Goal: Transaction & Acquisition: Book appointment/travel/reservation

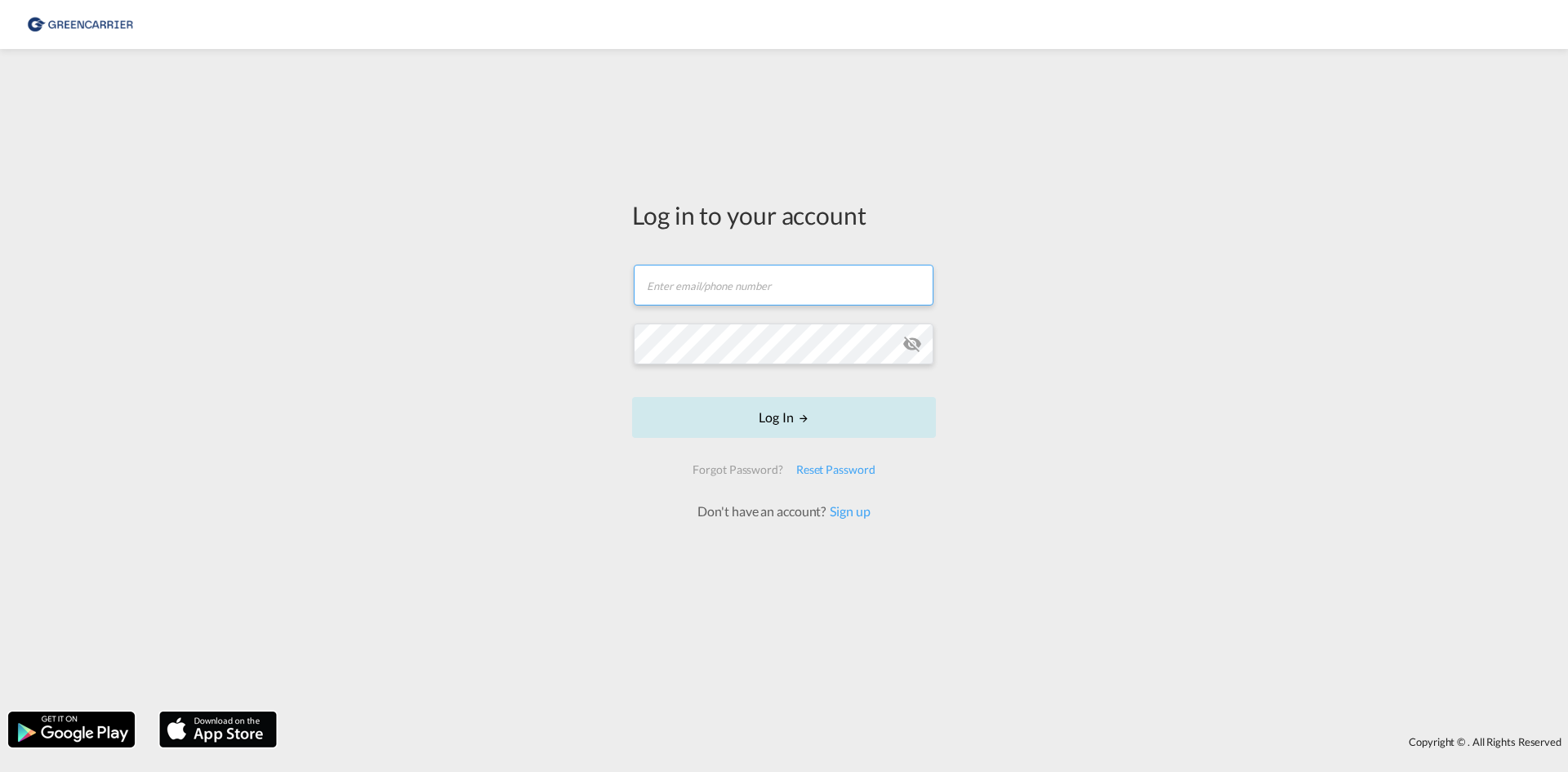
type input "[EMAIL_ADDRESS][DOMAIN_NAME]"
click at [768, 407] on button "Log In" at bounding box center [784, 417] width 304 height 41
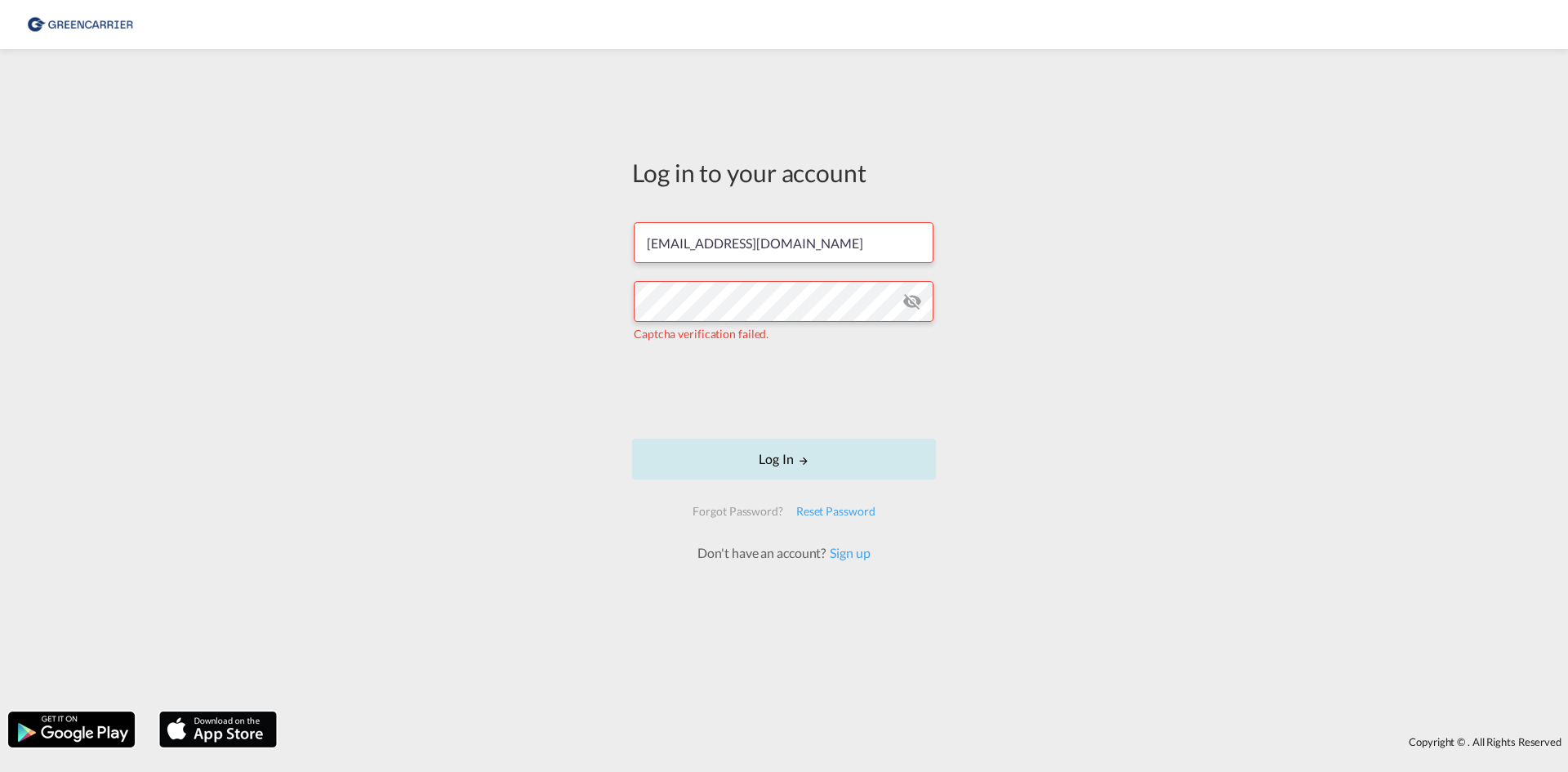
click at [723, 455] on button "Log In" at bounding box center [784, 459] width 304 height 41
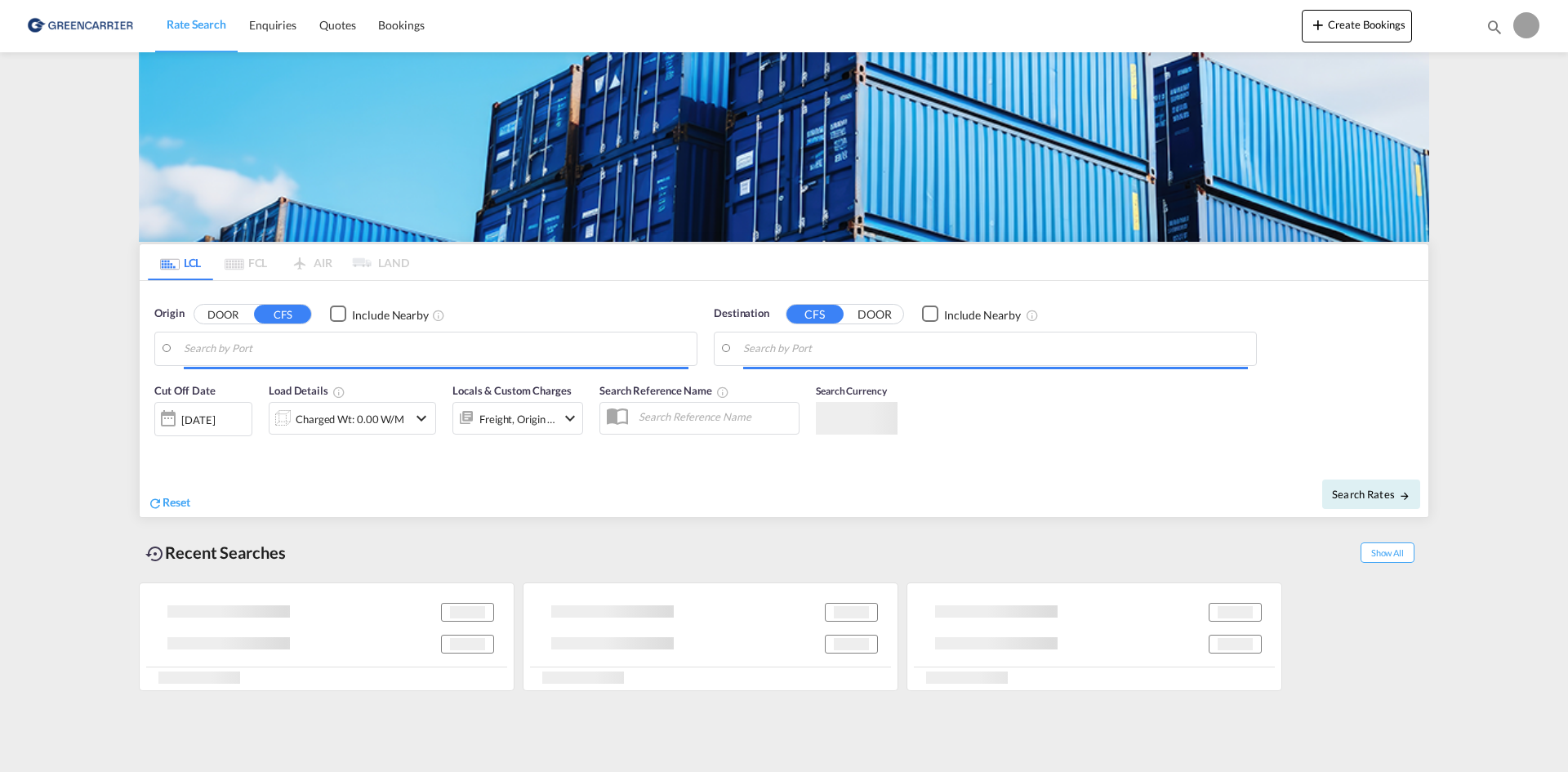
type input "[GEOGRAPHIC_DATA] ([GEOGRAPHIC_DATA]), [GEOGRAPHIC_DATA]"
type input "[GEOGRAPHIC_DATA], SGSIN"
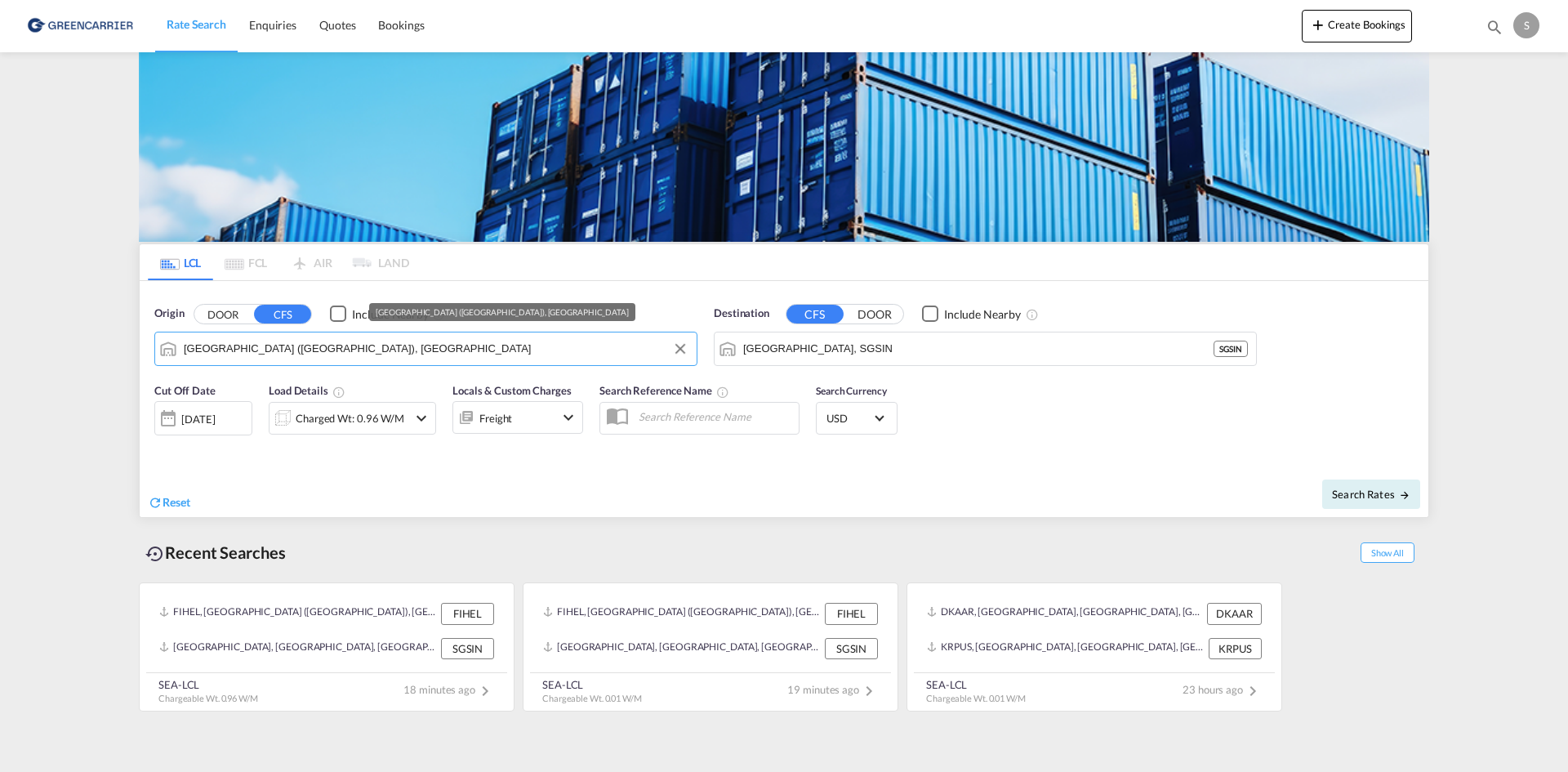
click at [567, 353] on input "[GEOGRAPHIC_DATA] ([GEOGRAPHIC_DATA]), [GEOGRAPHIC_DATA]" at bounding box center [436, 348] width 504 height 24
click at [673, 346] on button "Clear Input" at bounding box center [680, 348] width 24 height 24
click at [546, 362] on md-autocomplete-wrap "Helsingfors (Helsinki), FIHEL" at bounding box center [436, 352] width 504 height 33
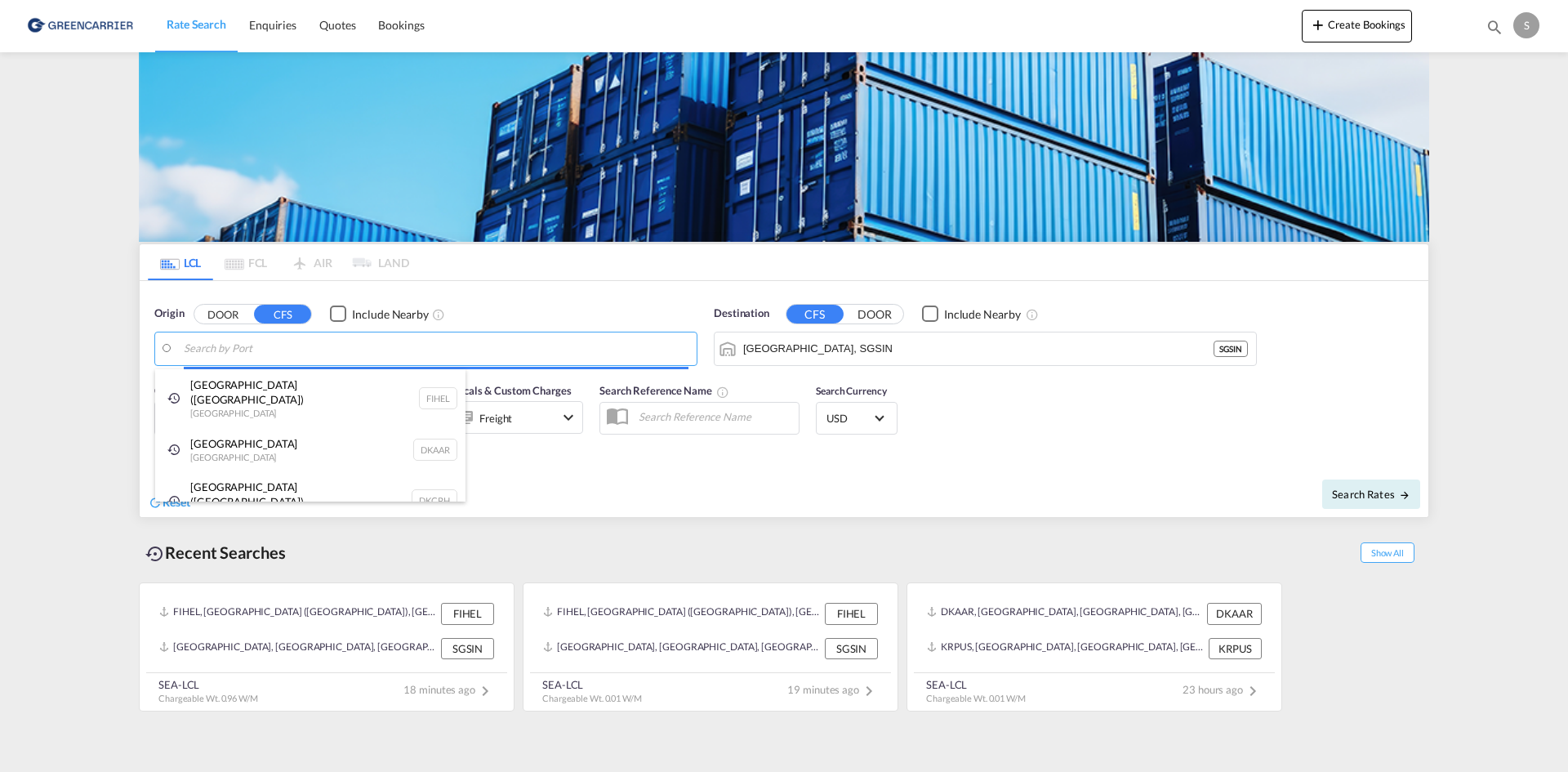
click at [535, 353] on body "Rate Search Enquiries Quotes Bookings Rate Search Enquiries" at bounding box center [784, 386] width 1568 height 772
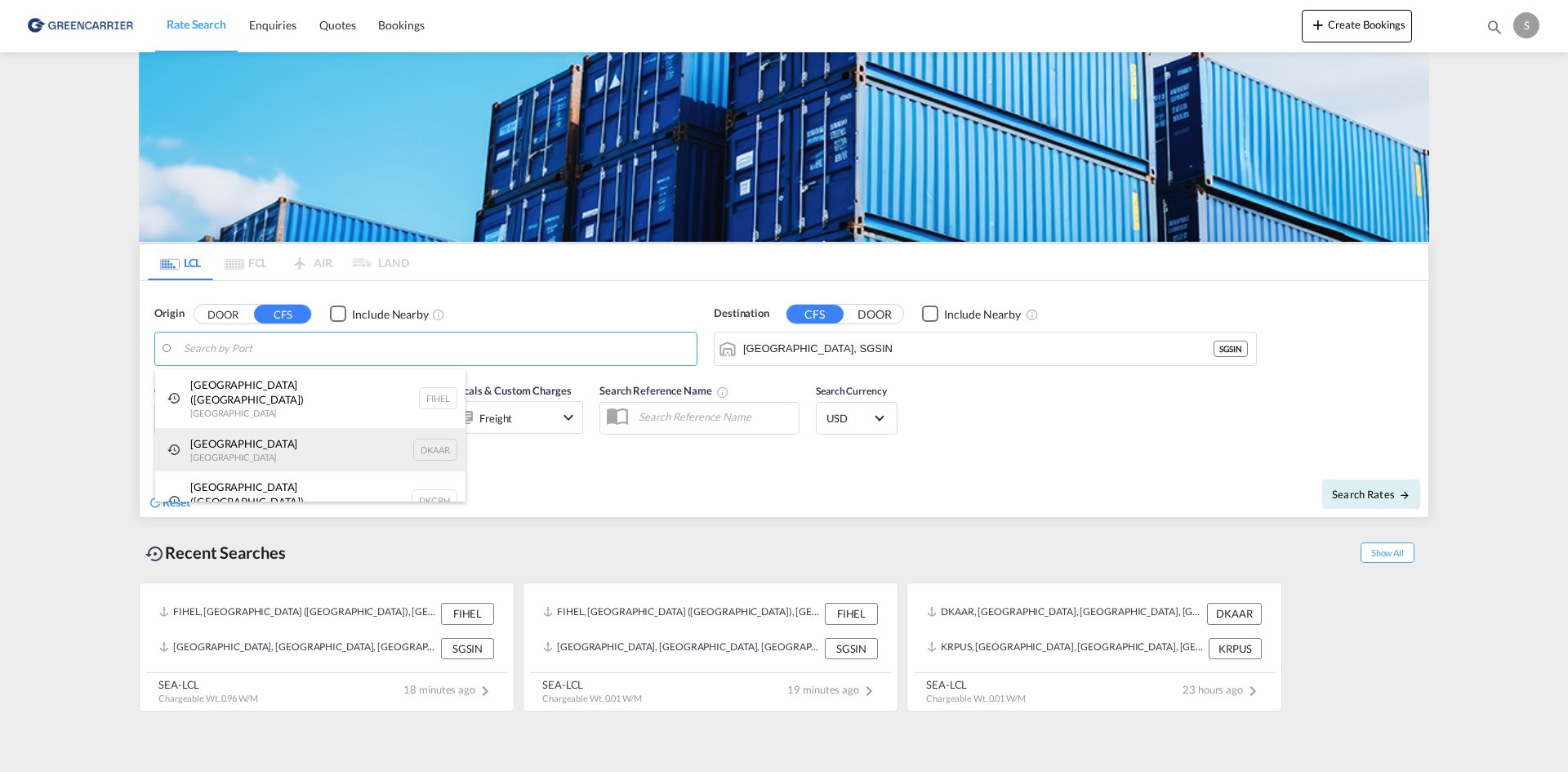
click at [282, 428] on div "Aarhus [GEOGRAPHIC_DATA] DKAAR" at bounding box center [310, 450] width 310 height 44
type input "[GEOGRAPHIC_DATA], [GEOGRAPHIC_DATA]"
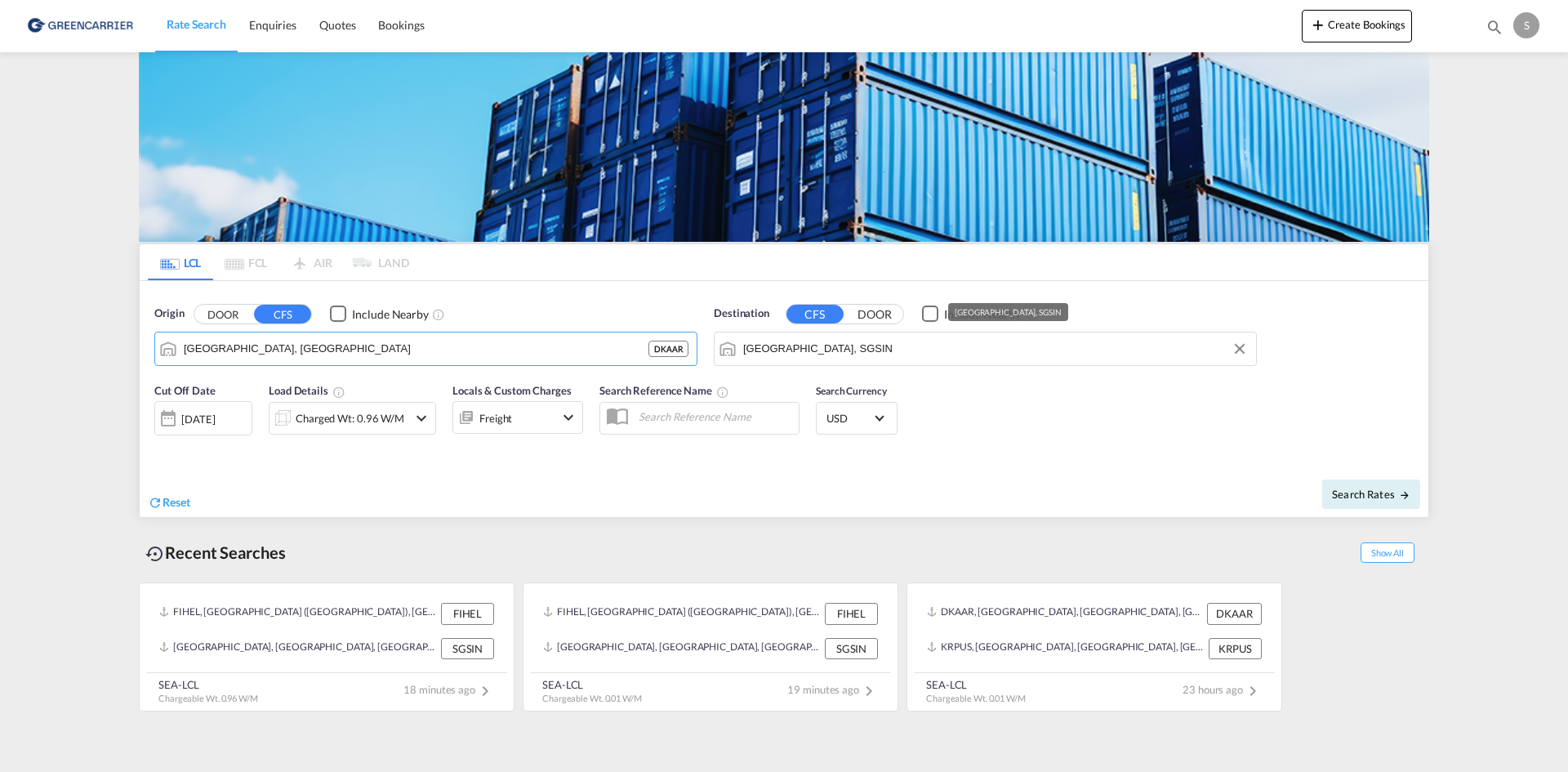
click at [883, 336] on input "[GEOGRAPHIC_DATA], SGSIN" at bounding box center [995, 348] width 504 height 24
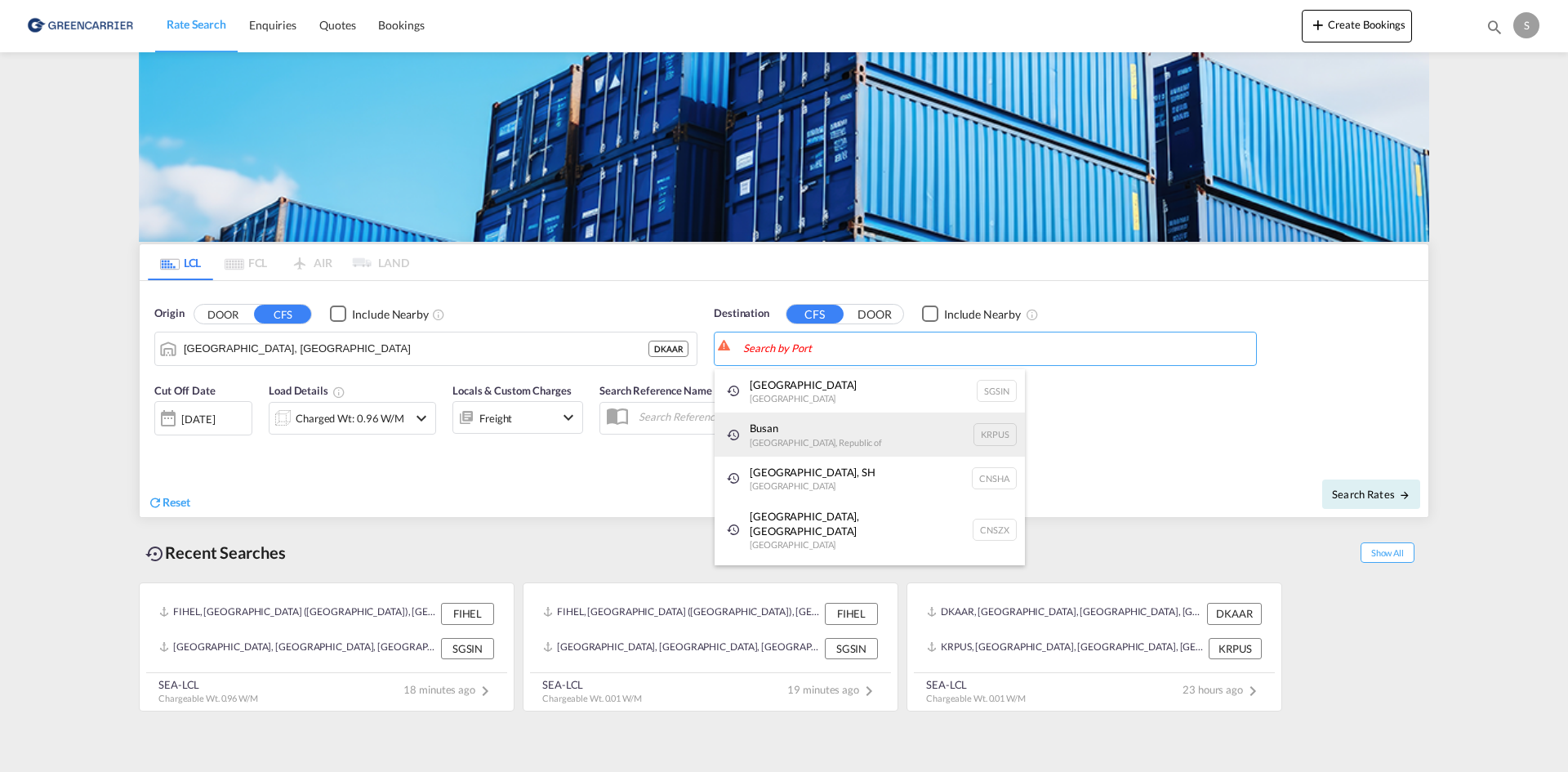
click at [813, 429] on div "Busan Korea, Republic of KRPUS" at bounding box center [869, 435] width 310 height 44
type input "Busan, KRPUS"
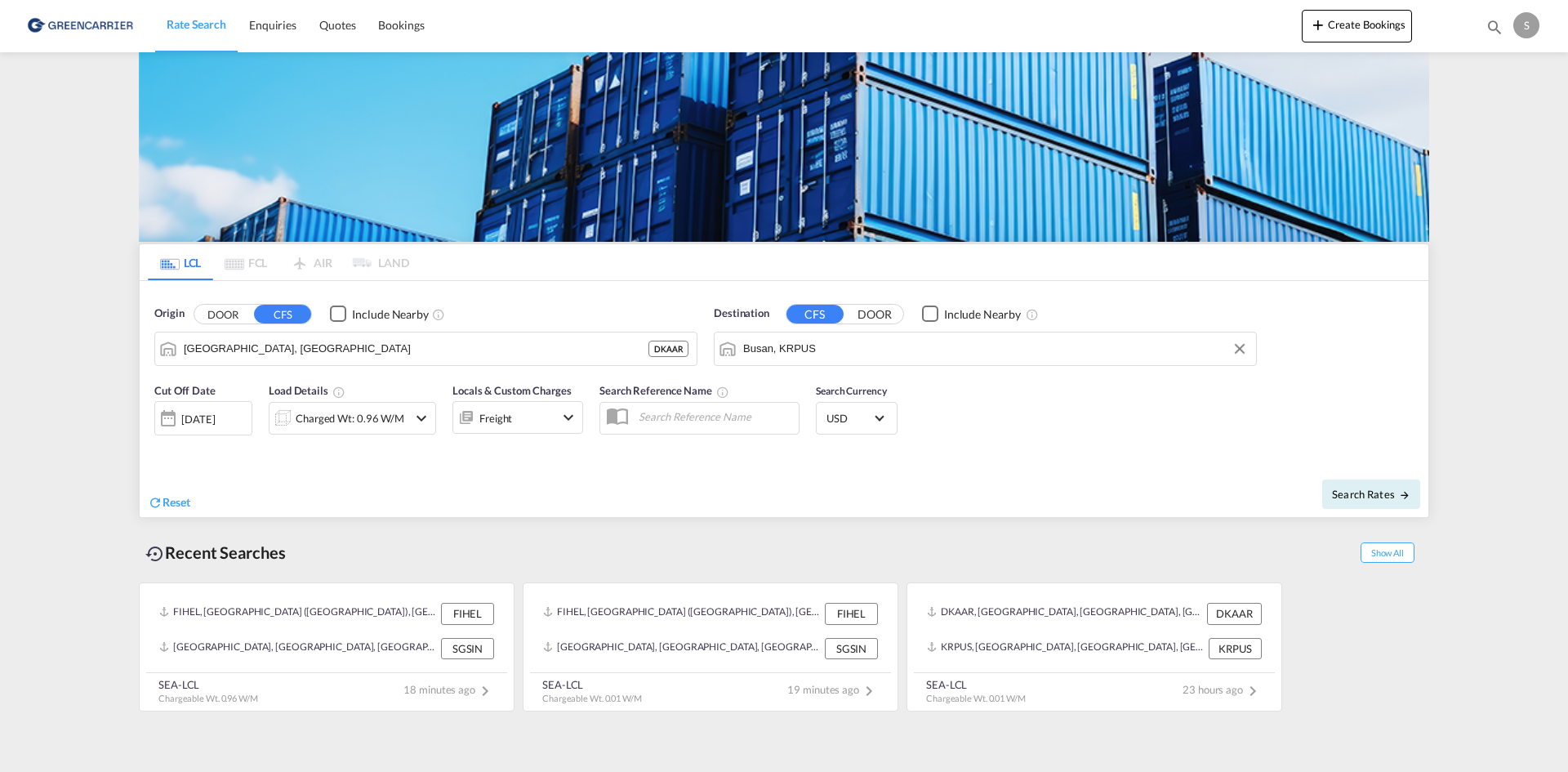
click at [330, 479] on div "Reset" at bounding box center [468, 489] width 641 height 45
click at [298, 422] on div "Charged Wt: 0.96 W/M" at bounding box center [350, 418] width 108 height 23
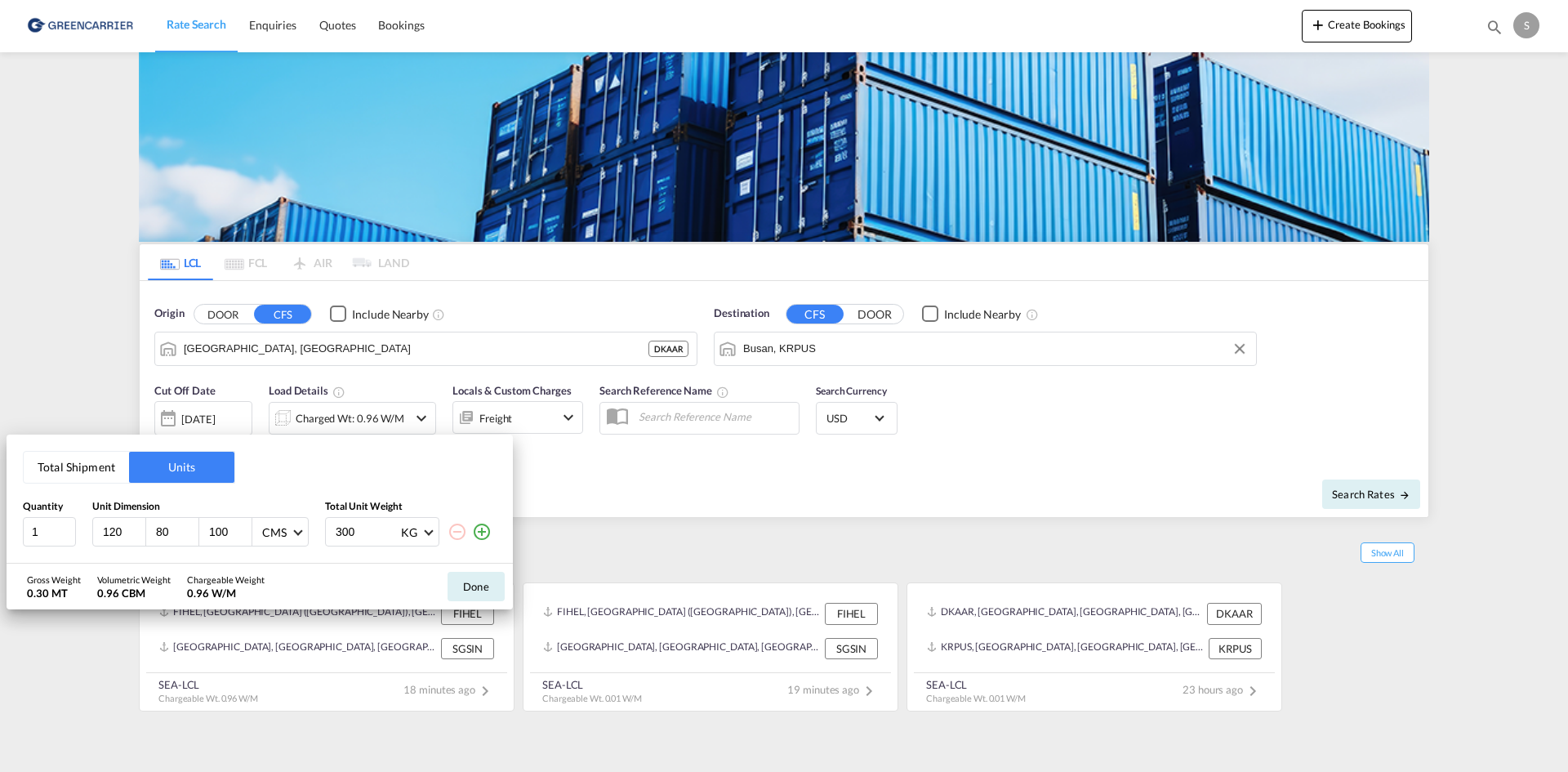
click at [476, 530] on md-icon "icon-plus-circle-outline" at bounding box center [481, 531] width 19 height 19
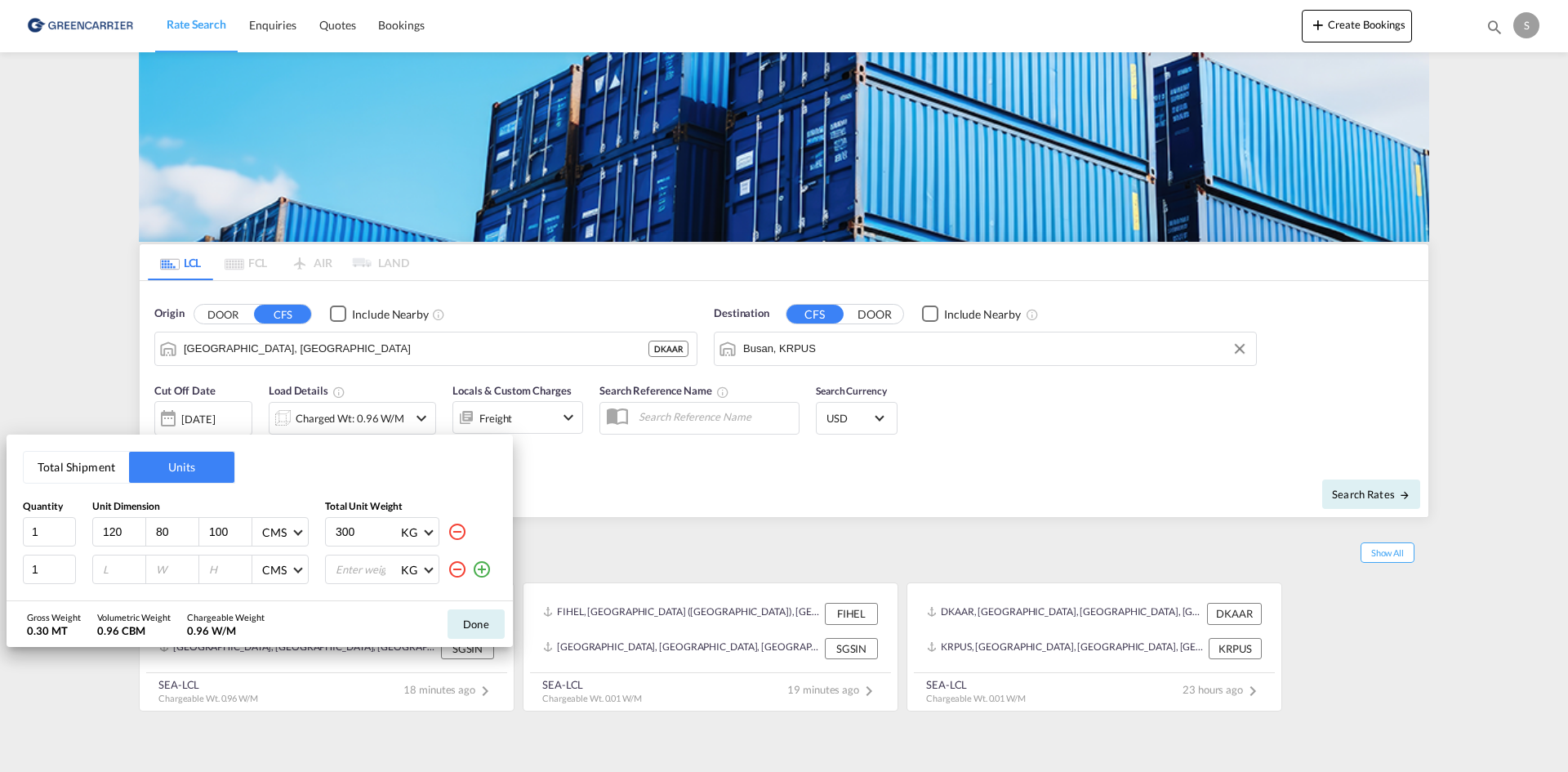
click at [99, 531] on div "120" at bounding box center [119, 531] width 53 height 28
click at [105, 530] on input "120" at bounding box center [123, 531] width 44 height 14
type input "120"
type input "80"
type input "73"
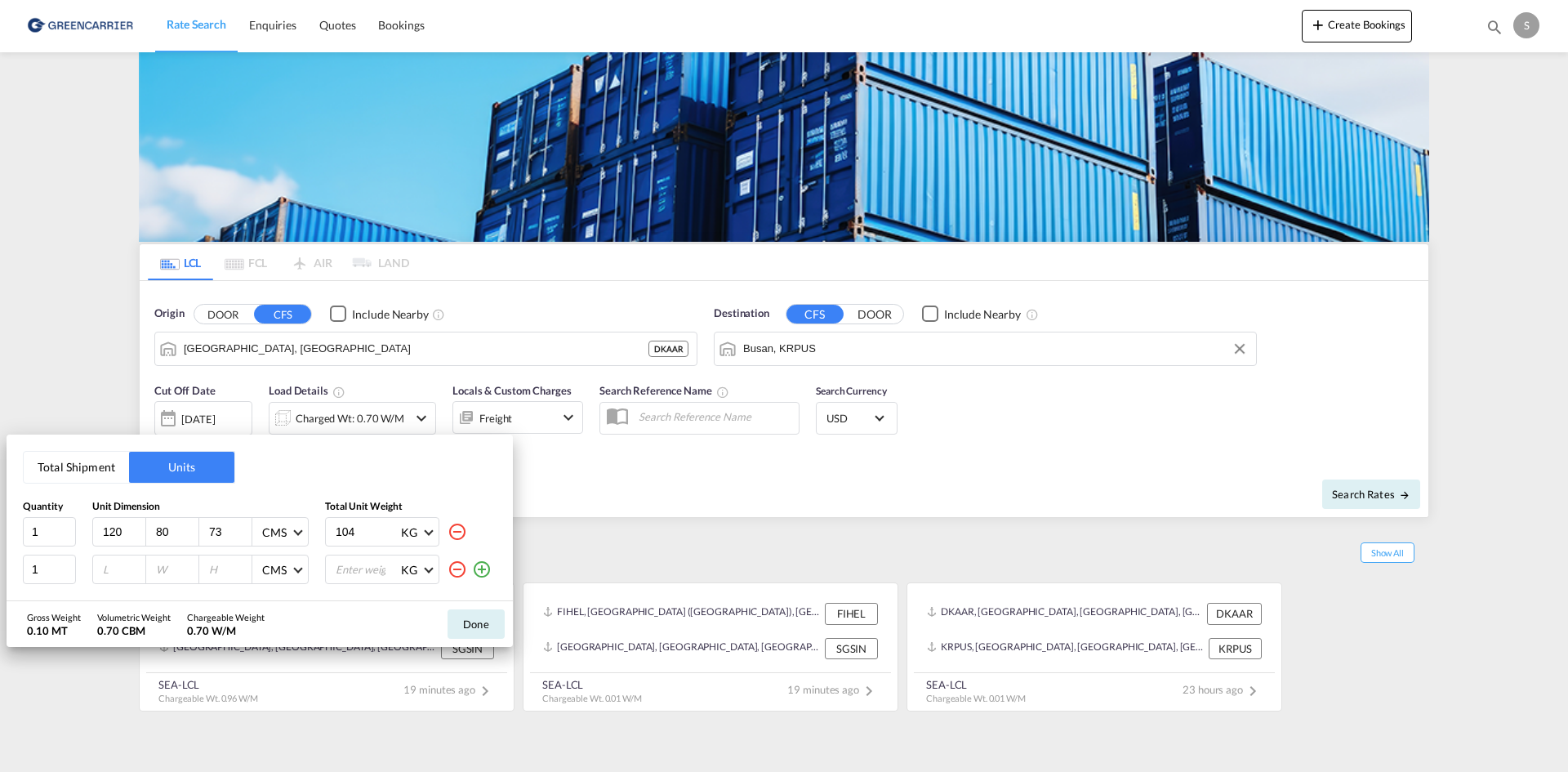
type input "104"
click at [131, 565] on input "0.001" at bounding box center [123, 568] width 44 height 14
click at [125, 565] on input "0.001" at bounding box center [123, 568] width 44 height 14
type input "92"
type input "65"
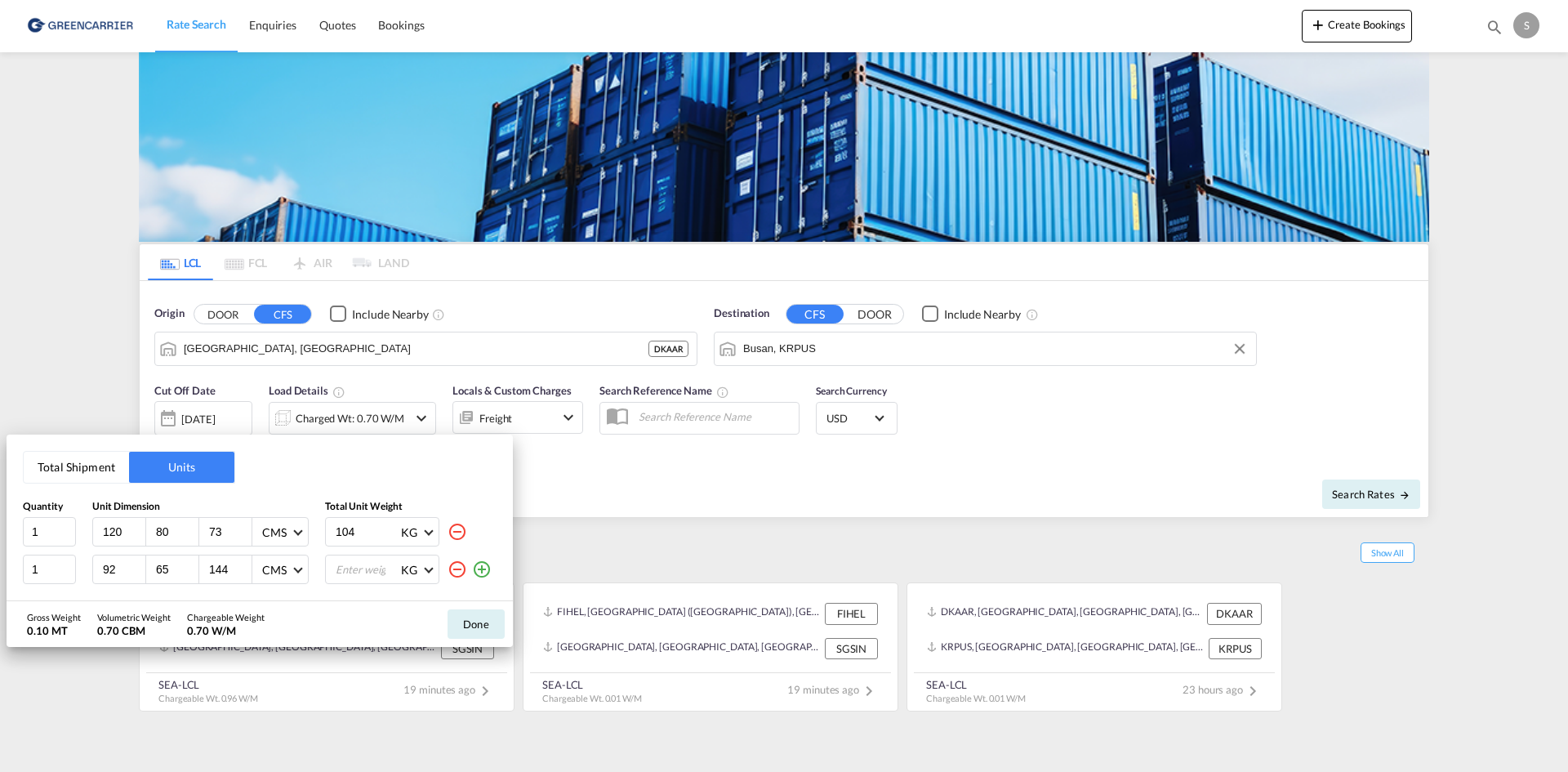
type input "144"
type input "88"
click at [481, 616] on button "Done" at bounding box center [476, 624] width 57 height 29
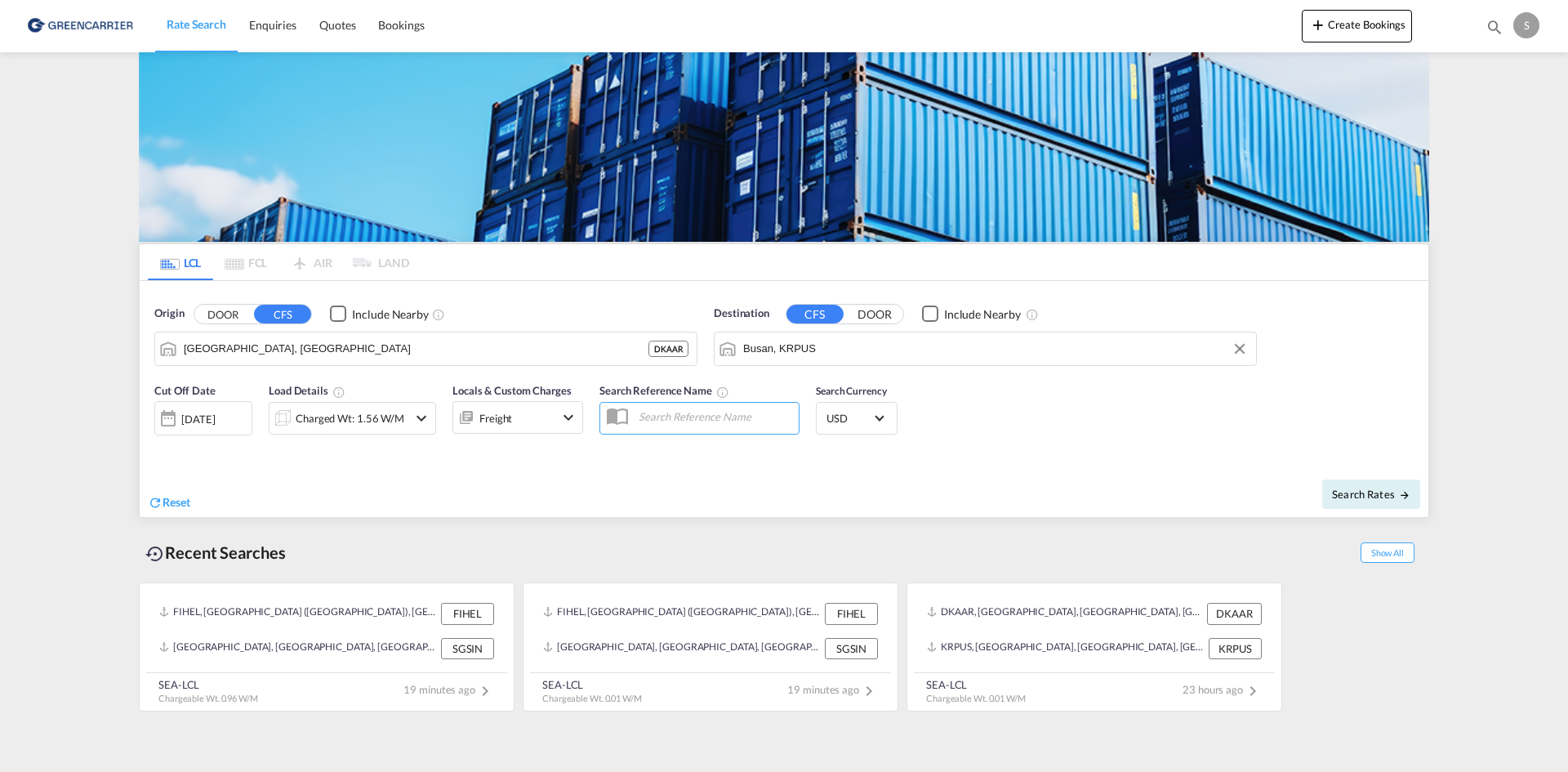
click at [636, 415] on input "text" at bounding box center [715, 416] width 168 height 24
paste input "OADO251884"
type input "OADO251884 cha"
click at [1058, 519] on div "Recent Searches Show All [GEOGRAPHIC_DATA], [GEOGRAPHIC_DATA] ([GEOGRAPHIC_DATA…" at bounding box center [784, 615] width 1291 height 194
click at [1348, 489] on span "Search Rates" at bounding box center [1370, 494] width 78 height 13
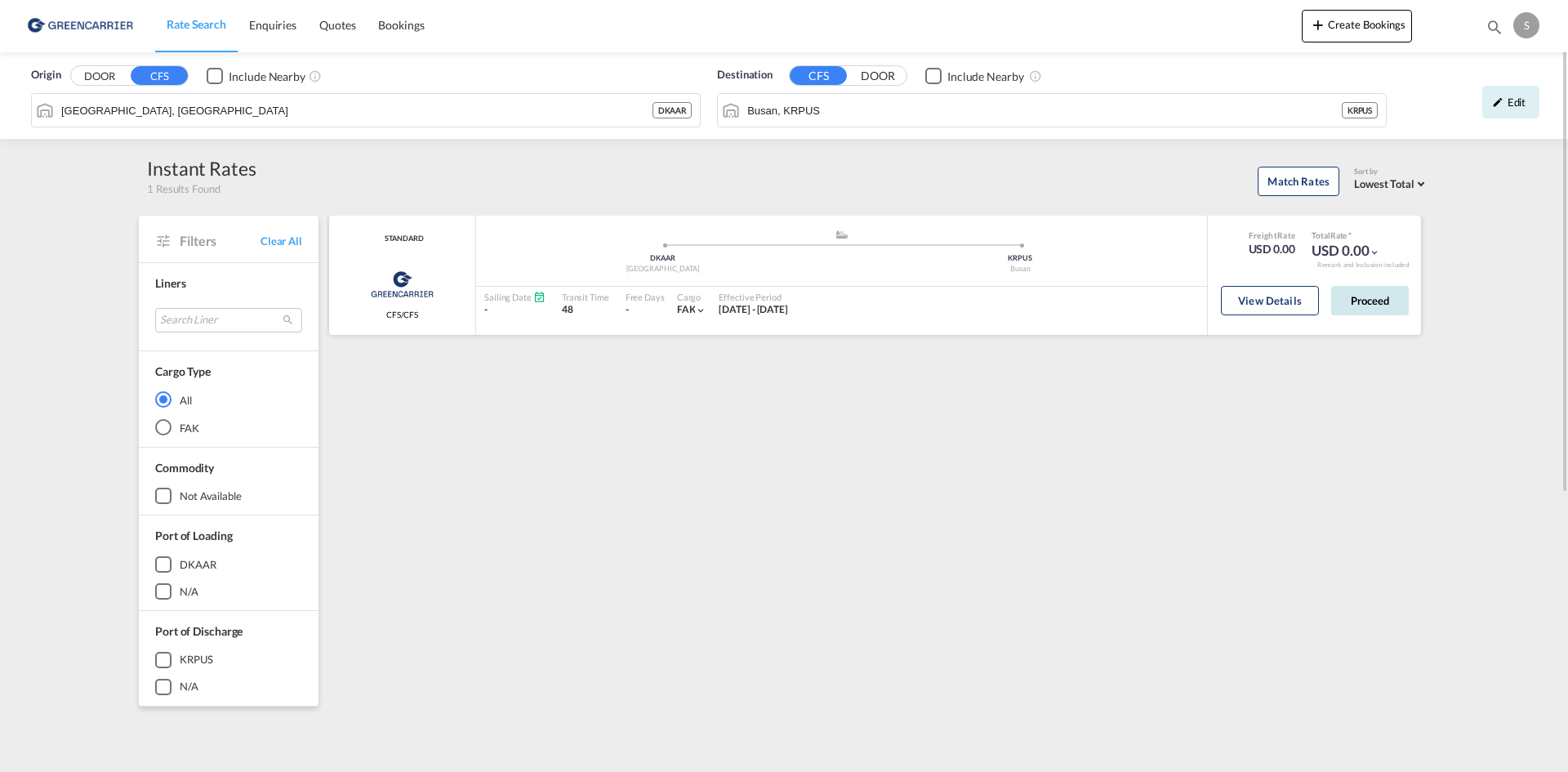
click at [1358, 315] on button "Proceed" at bounding box center [1370, 300] width 77 height 29
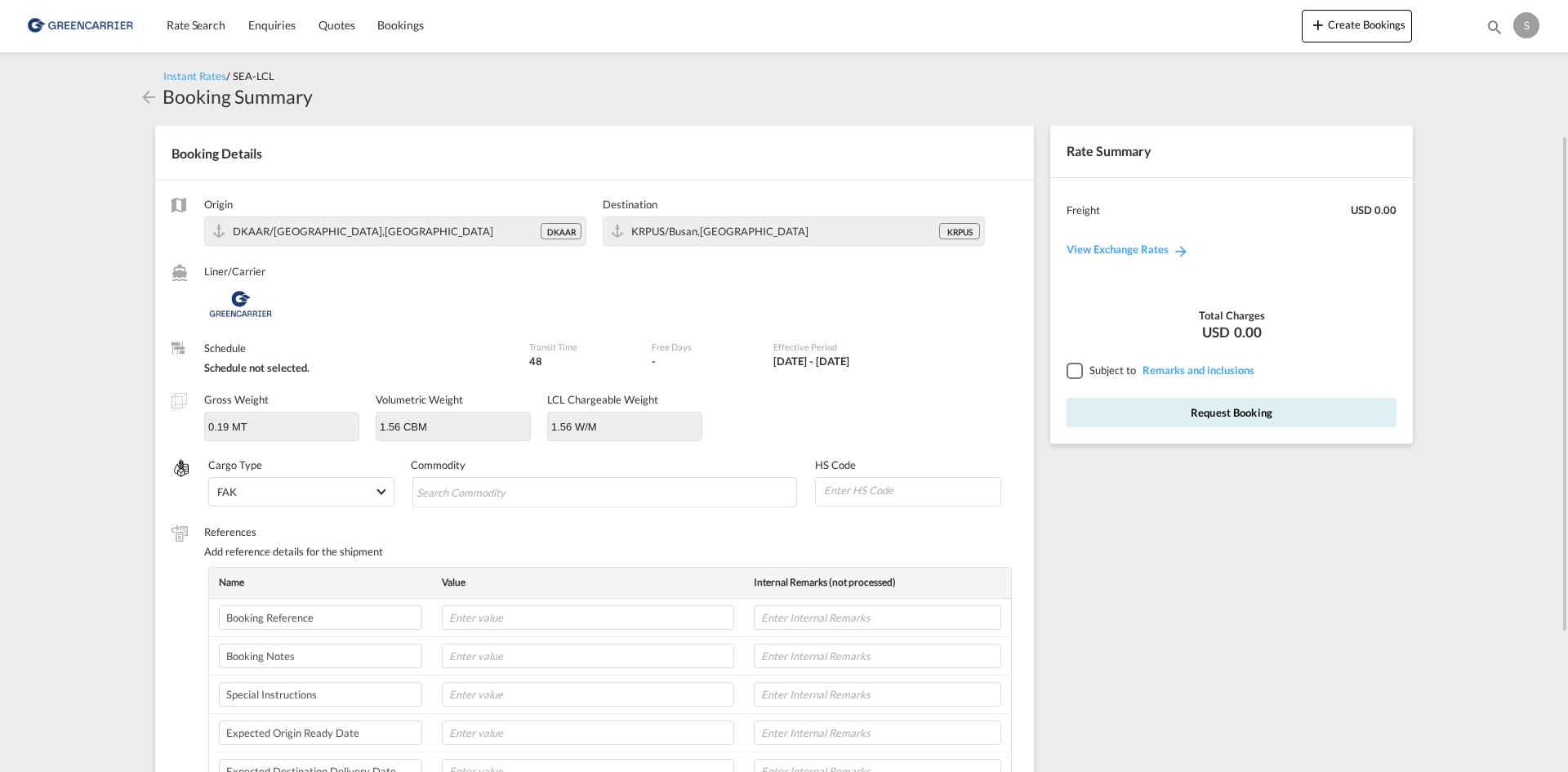
scroll to position [245, 0]
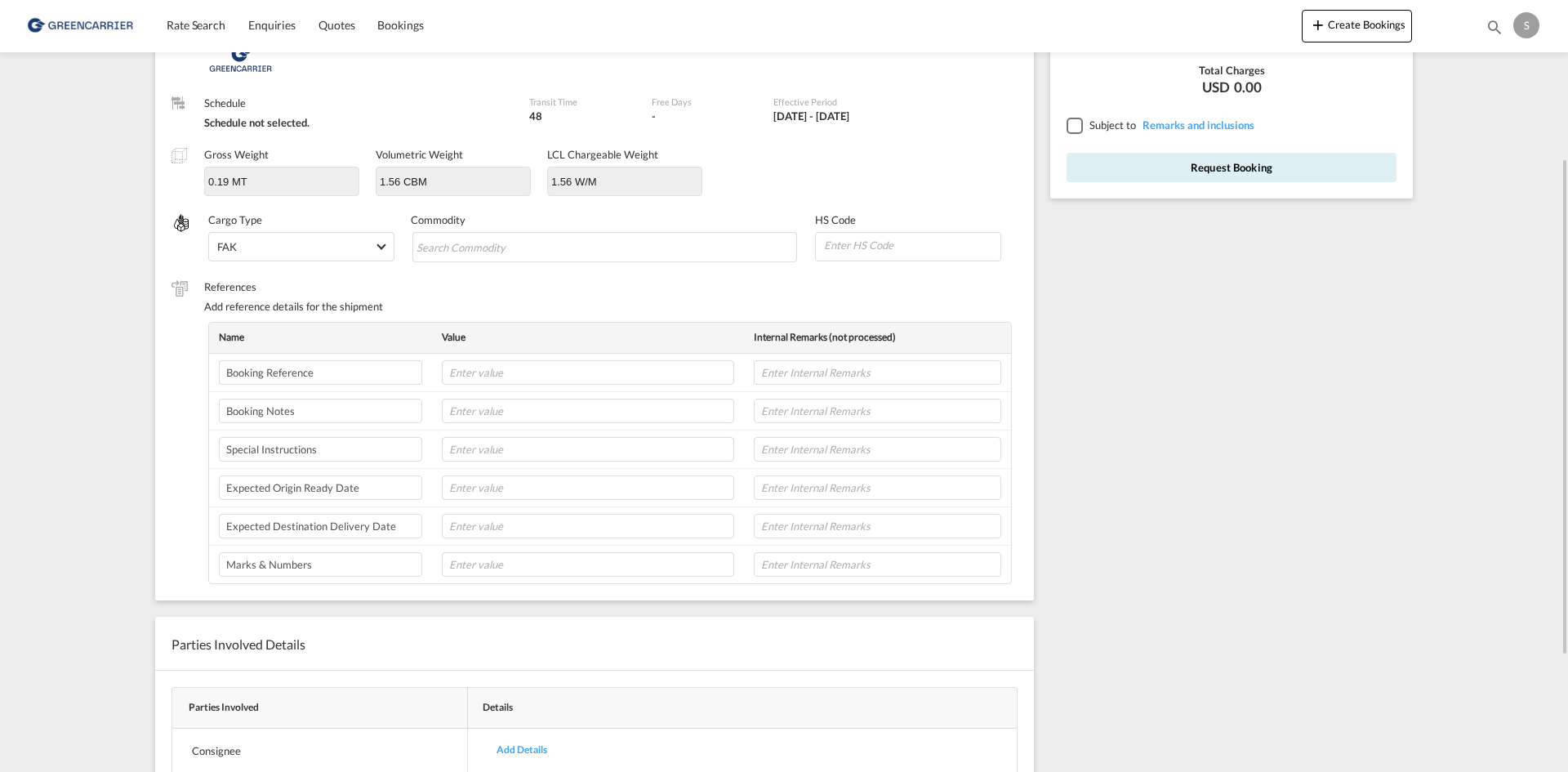
click at [494, 424] on td at bounding box center [588, 411] width 312 height 39
click at [484, 443] on input "text" at bounding box center [589, 449] width 293 height 24
drag, startPoint x: 491, startPoint y: 472, endPoint x: 497, endPoint y: 455, distance: 18.0
click at [491, 471] on td at bounding box center [588, 489] width 312 height 39
click at [497, 453] on input "text" at bounding box center [589, 449] width 293 height 24
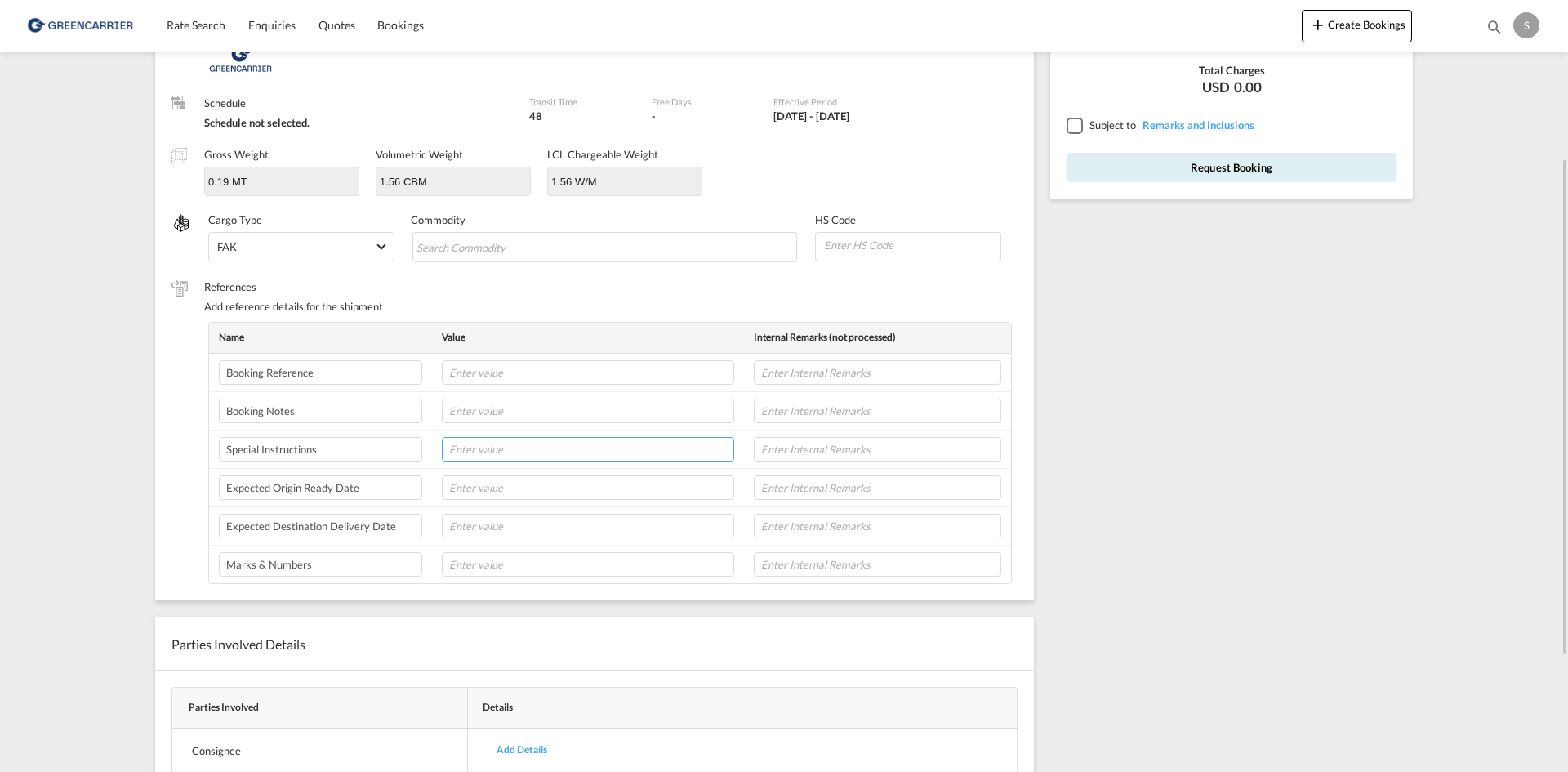
paste input "Collection address: [PERSON_NAME] Controls Christian Xs Vej [GEOGRAPHIC_DATA]"
click at [547, 454] on input "Collection address: [PERSON_NAME] Controls Christian Xs [STREET_ADDRESS] /" at bounding box center [589, 449] width 293 height 24
paste input "1125030"
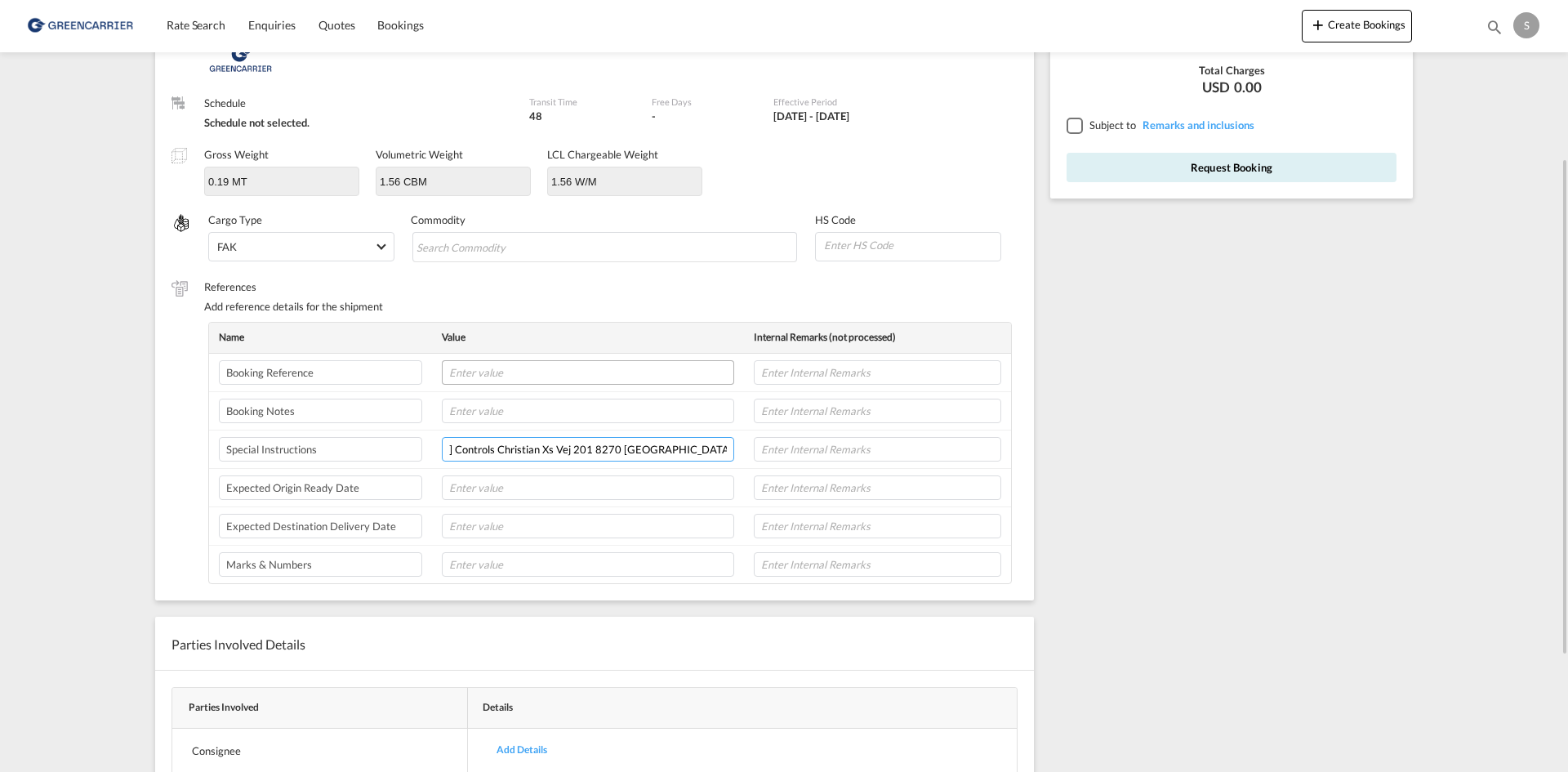
type input "Collection address: [PERSON_NAME] Controls Christian Xs Vej 201 8270 [GEOGRAPHI…"
click at [531, 364] on input "text" at bounding box center [589, 372] width 293 height 24
click at [607, 256] on md-chips-wrap "Chips container with autocompletion. Enter the text area, type text to search, …" at bounding box center [605, 246] width 386 height 29
paste input "EQUIPMENT FOR RELIQUEFACTION PLANT"
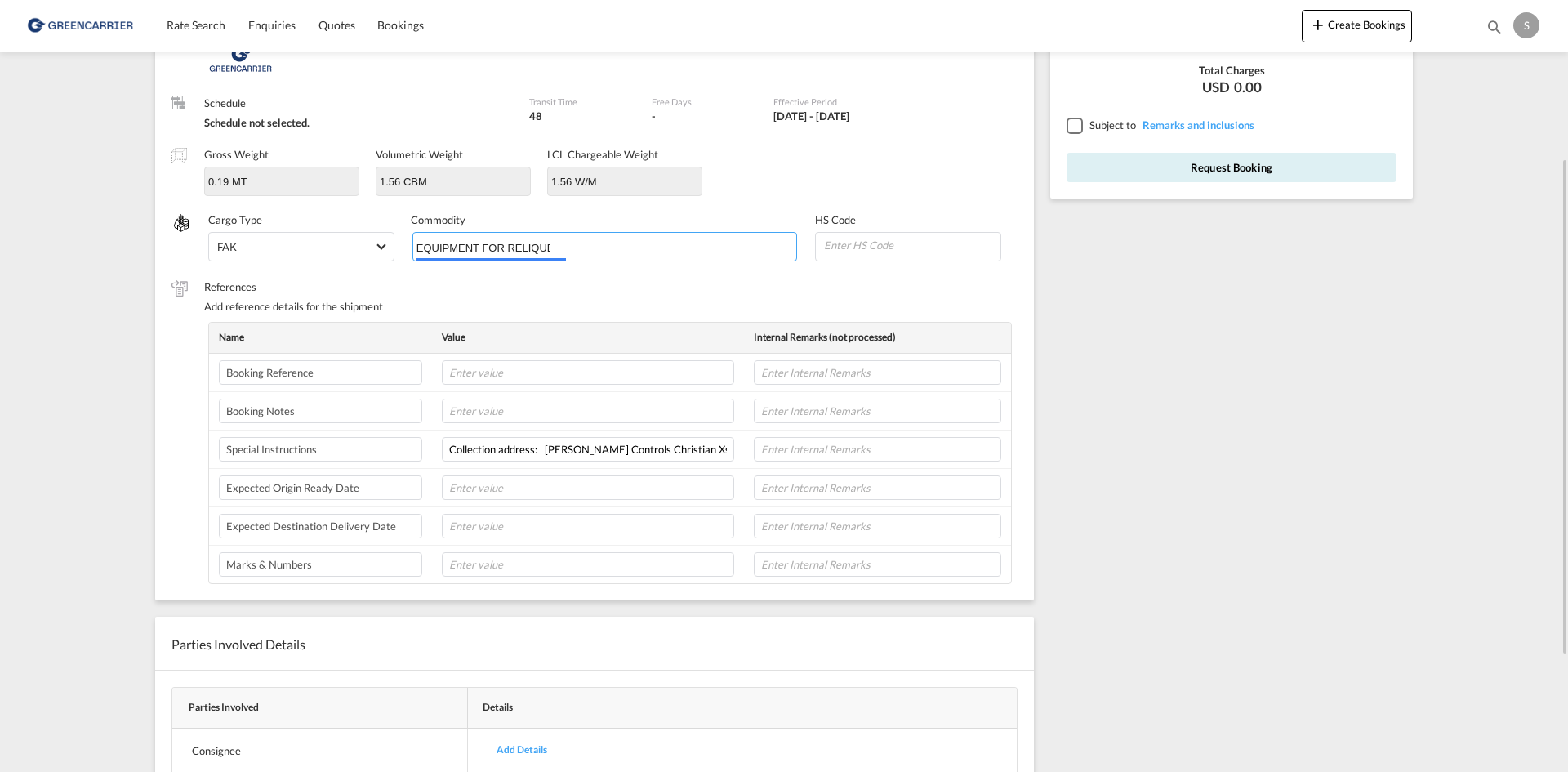
scroll to position [0, 70]
type input "EQUIPMENT FOR RELIQUEFACTION PLANT"
click at [594, 293] on div "Origin [GEOGRAPHIC_DATA]/[GEOGRAPHIC_DATA],[GEOGRAPHIC_DATA] DKAAR Destination …" at bounding box center [594, 267] width 879 height 665
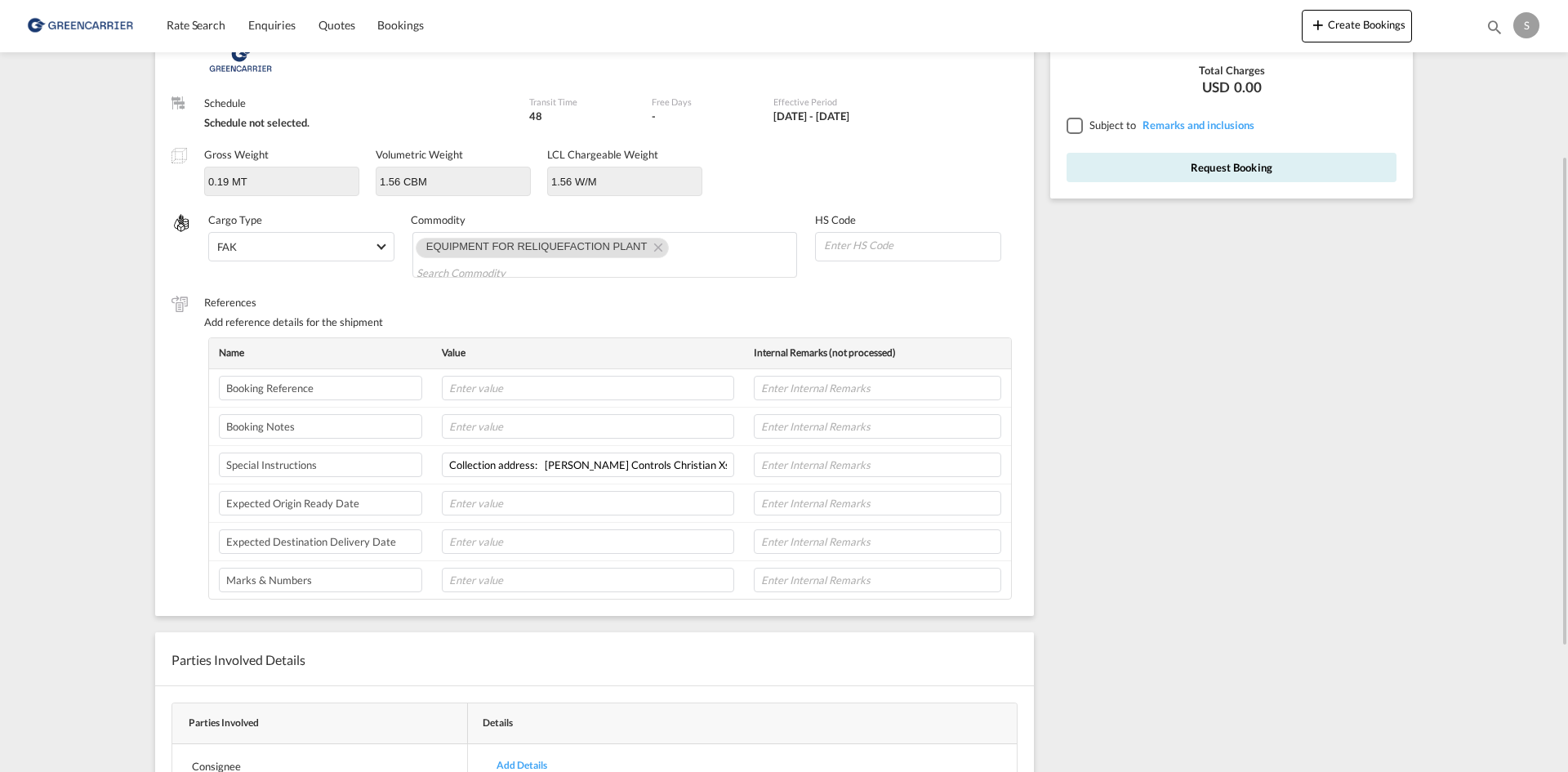
scroll to position [0, 0]
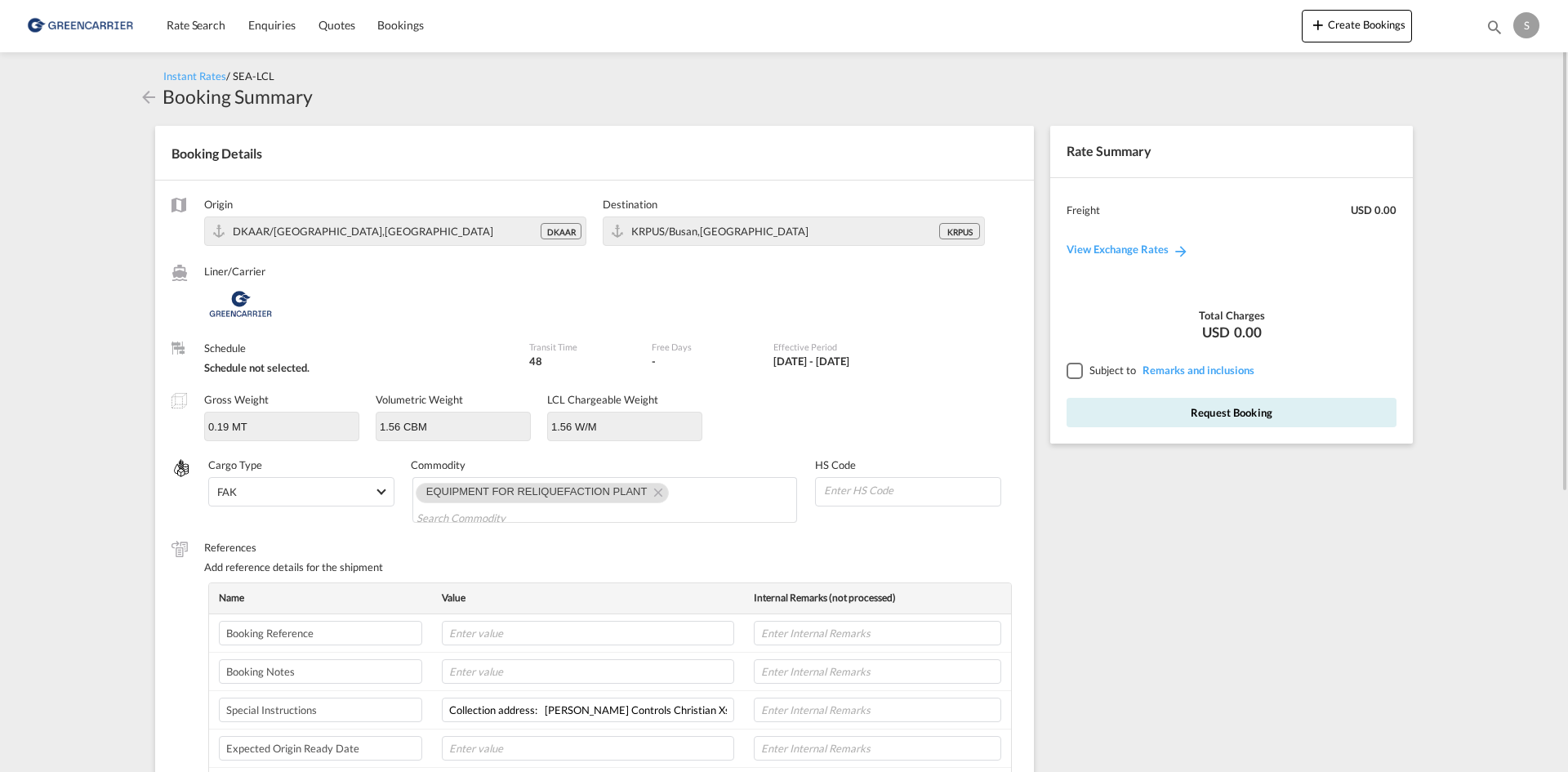
click at [1081, 369] on div at bounding box center [1074, 369] width 14 height 14
click at [1133, 407] on button "Request Booking" at bounding box center [1232, 412] width 330 height 29
